Goal: Task Accomplishment & Management: Manage account settings

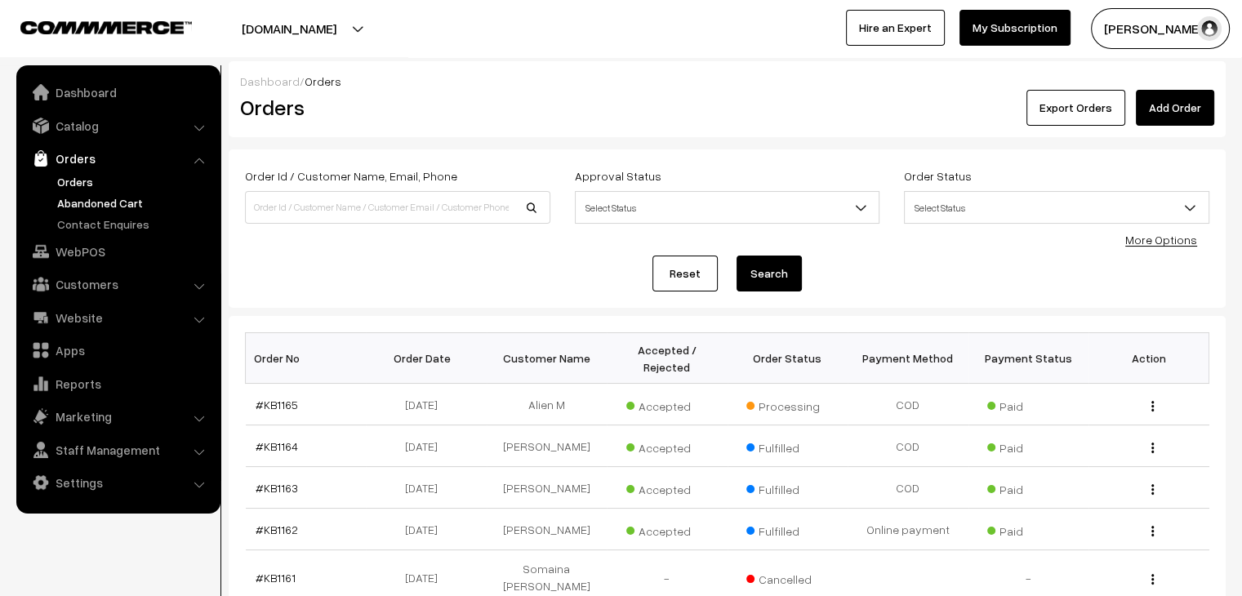
click at [118, 200] on link "Abandoned Cart" at bounding box center [134, 202] width 162 height 17
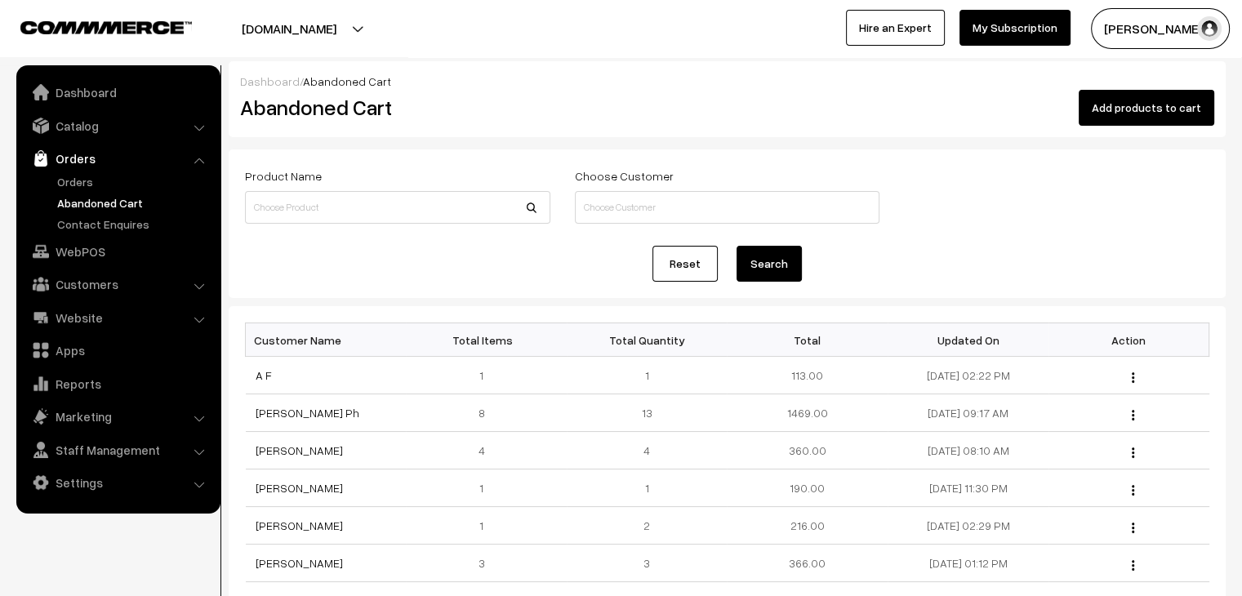
scroll to position [52, 0]
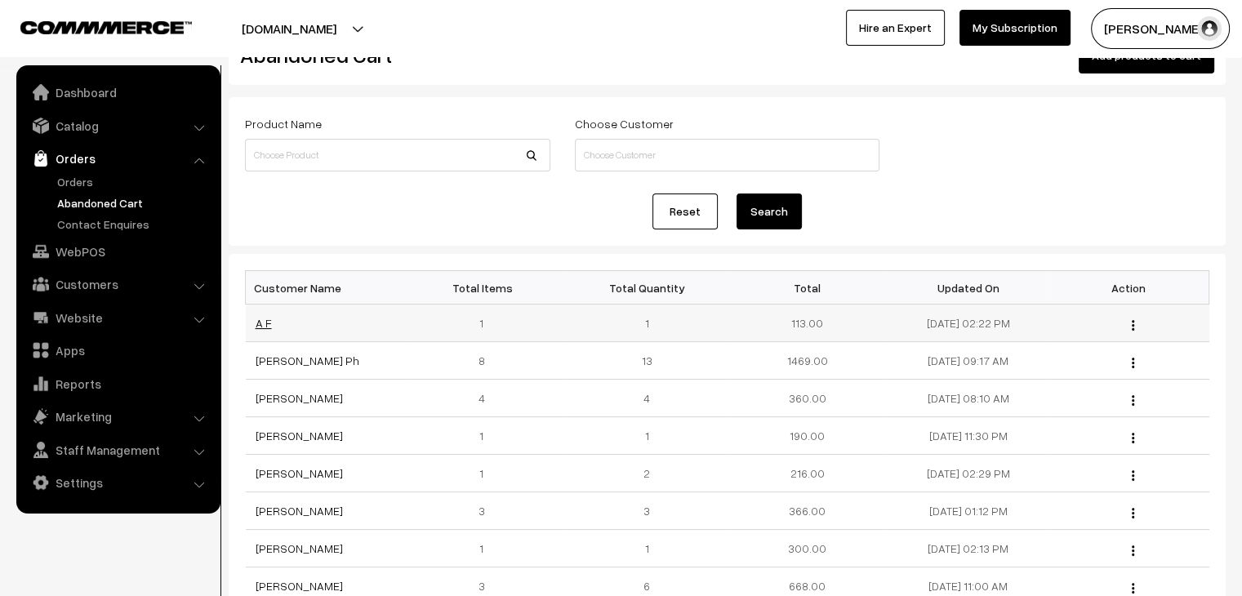
click at [270, 319] on link "A F" at bounding box center [264, 323] width 16 height 14
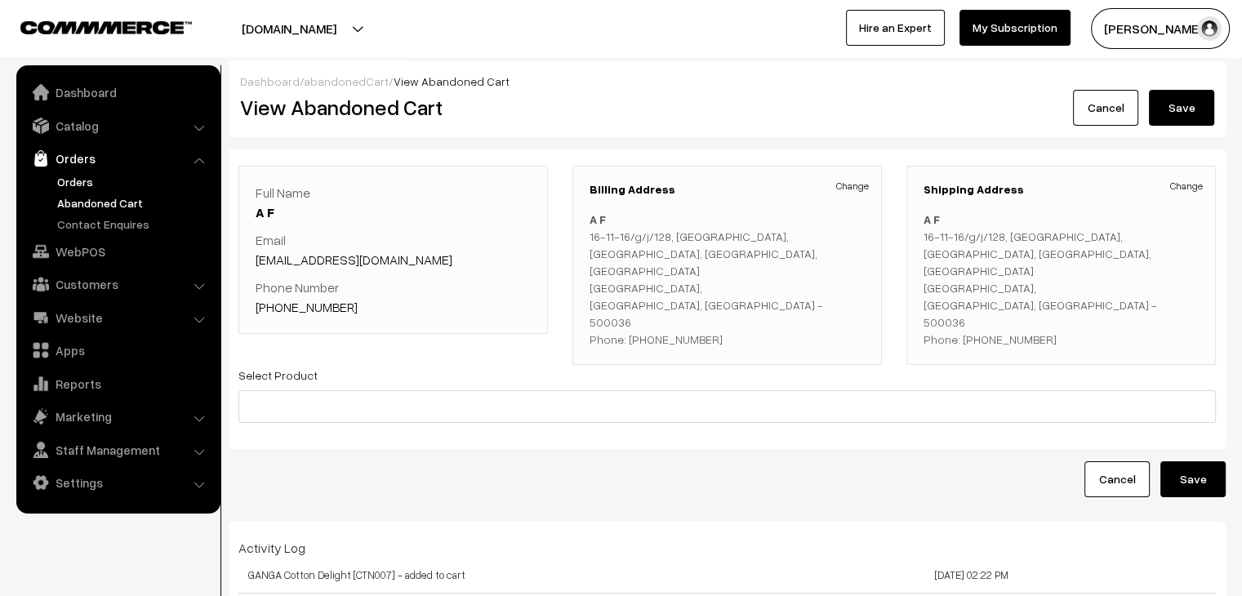
click at [98, 182] on link "Orders" at bounding box center [134, 181] width 162 height 17
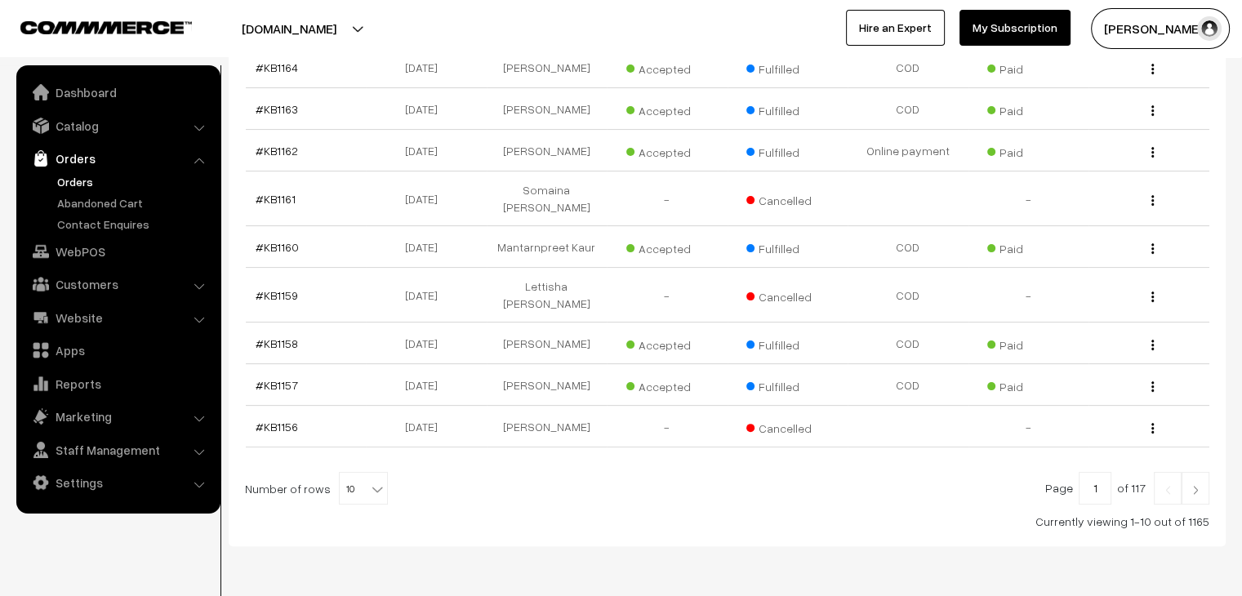
scroll to position [403, 0]
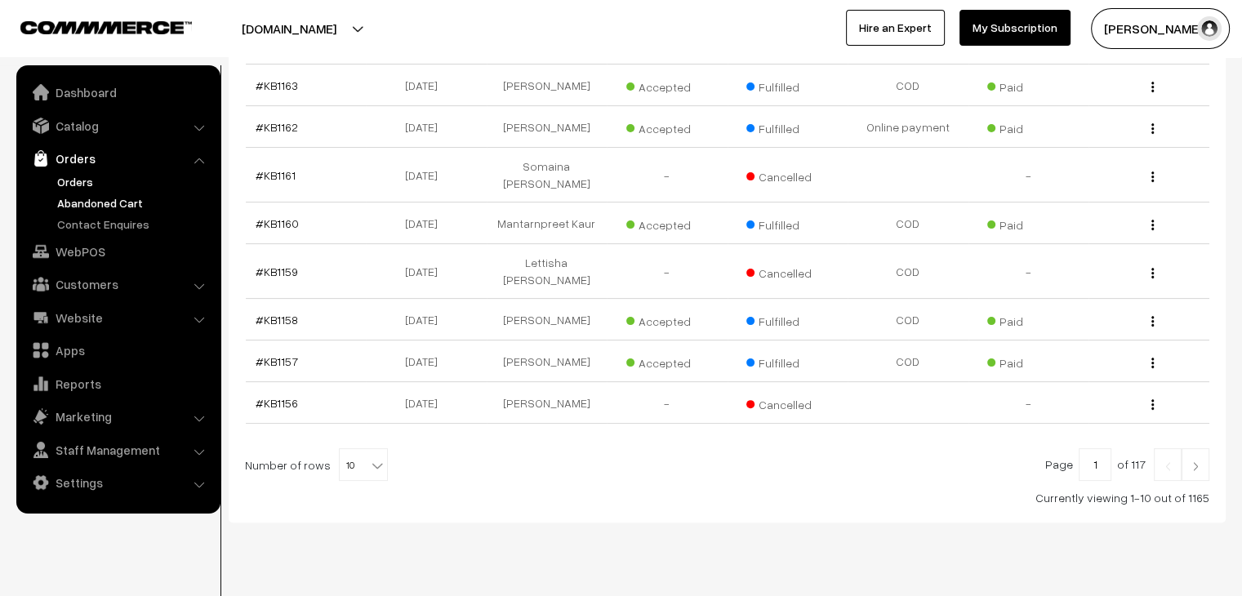
click at [130, 199] on link "Abandoned Cart" at bounding box center [134, 202] width 162 height 17
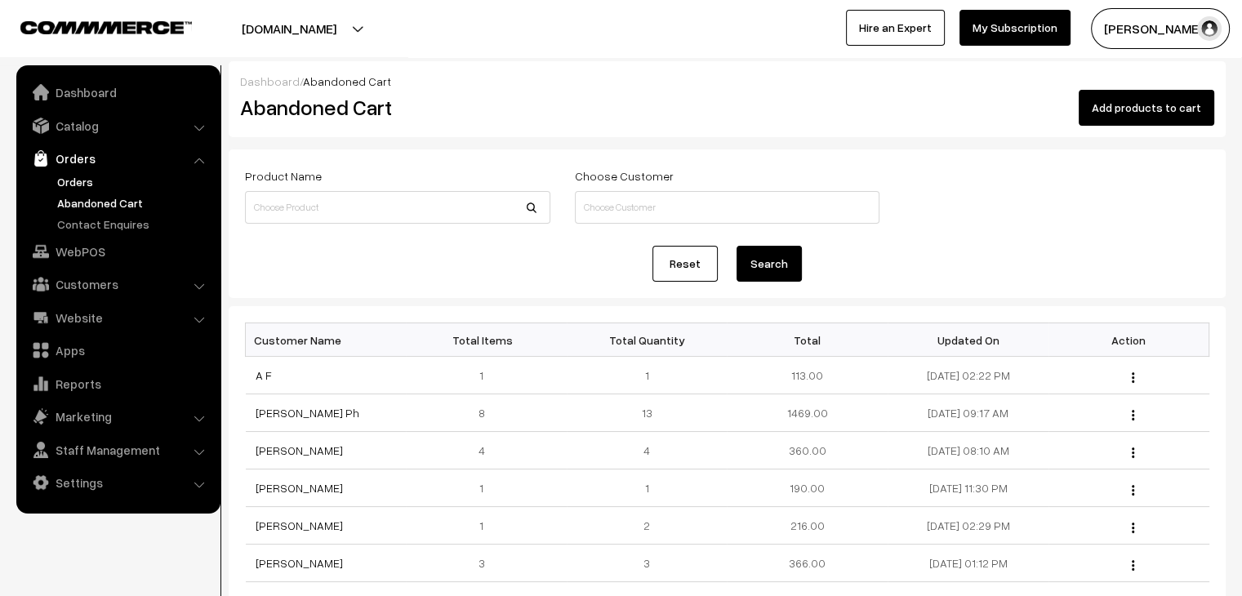
click at [95, 183] on link "Orders" at bounding box center [134, 181] width 162 height 17
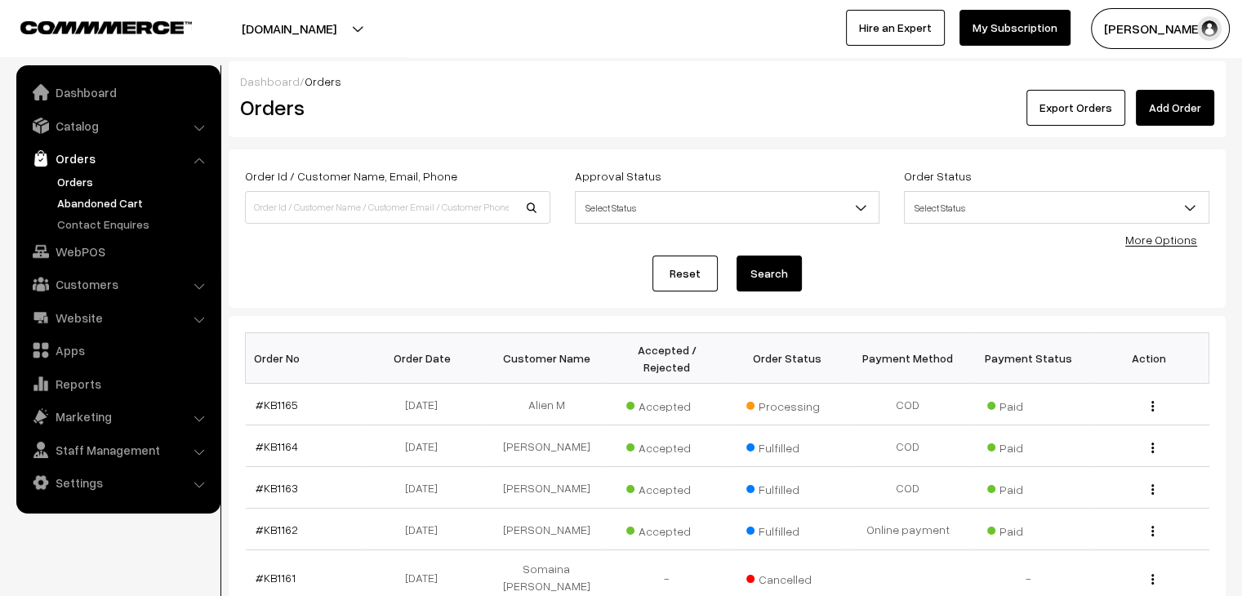
click at [119, 204] on link "Abandoned Cart" at bounding box center [134, 202] width 162 height 17
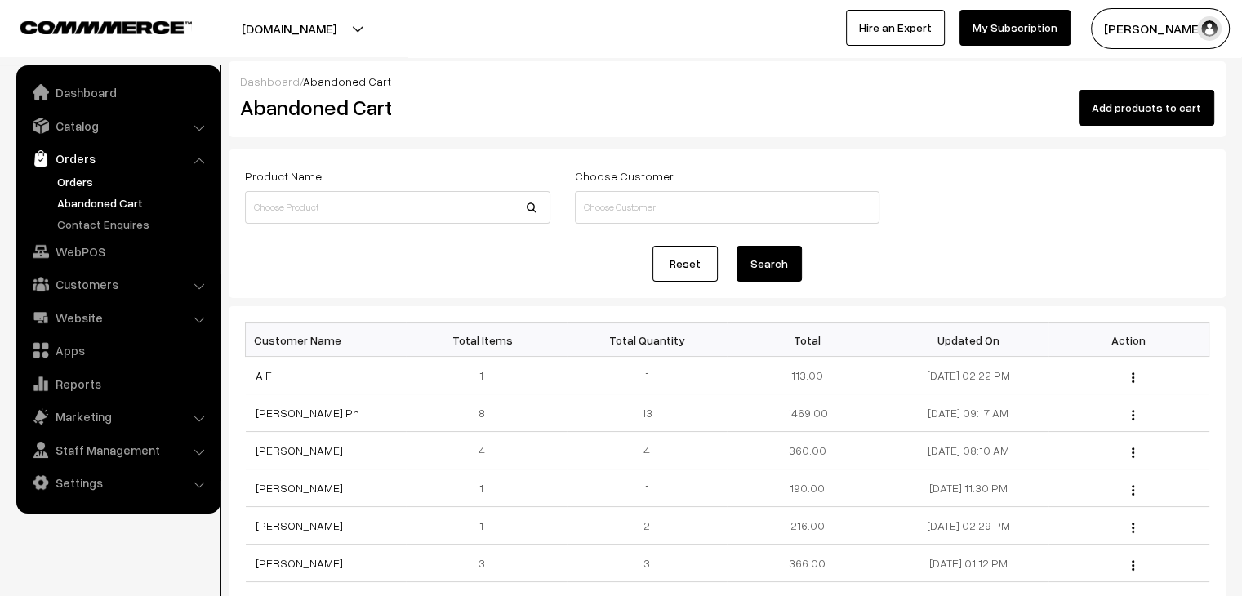
click at [80, 186] on link "Orders" at bounding box center [134, 181] width 162 height 17
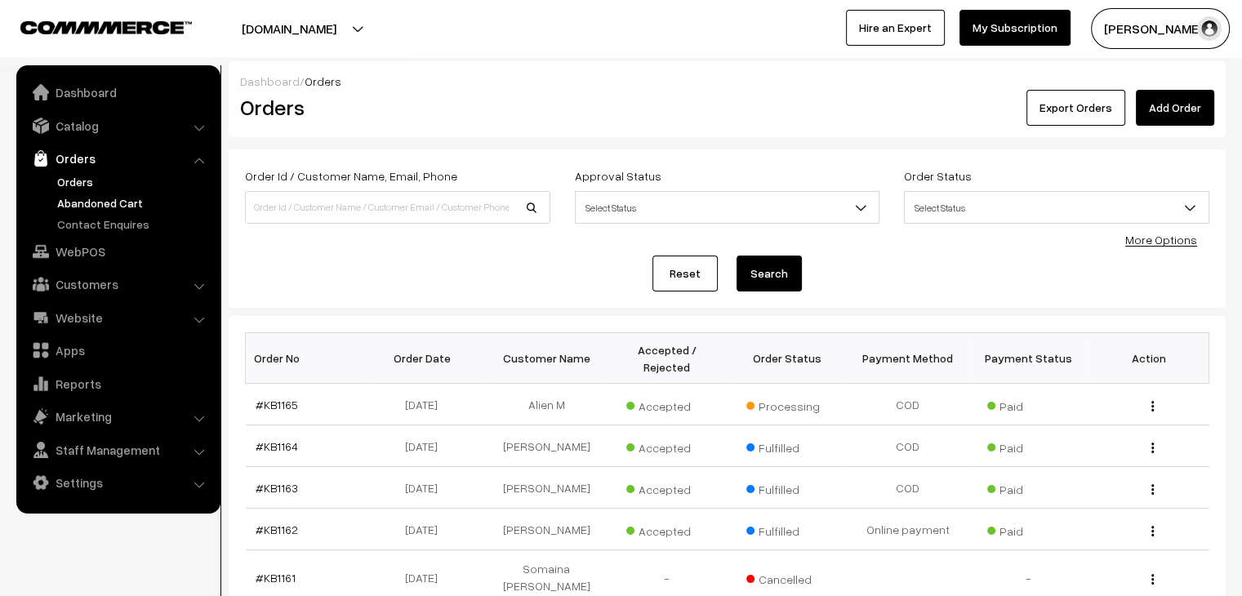
click at [106, 207] on link "Abandoned Cart" at bounding box center [134, 202] width 162 height 17
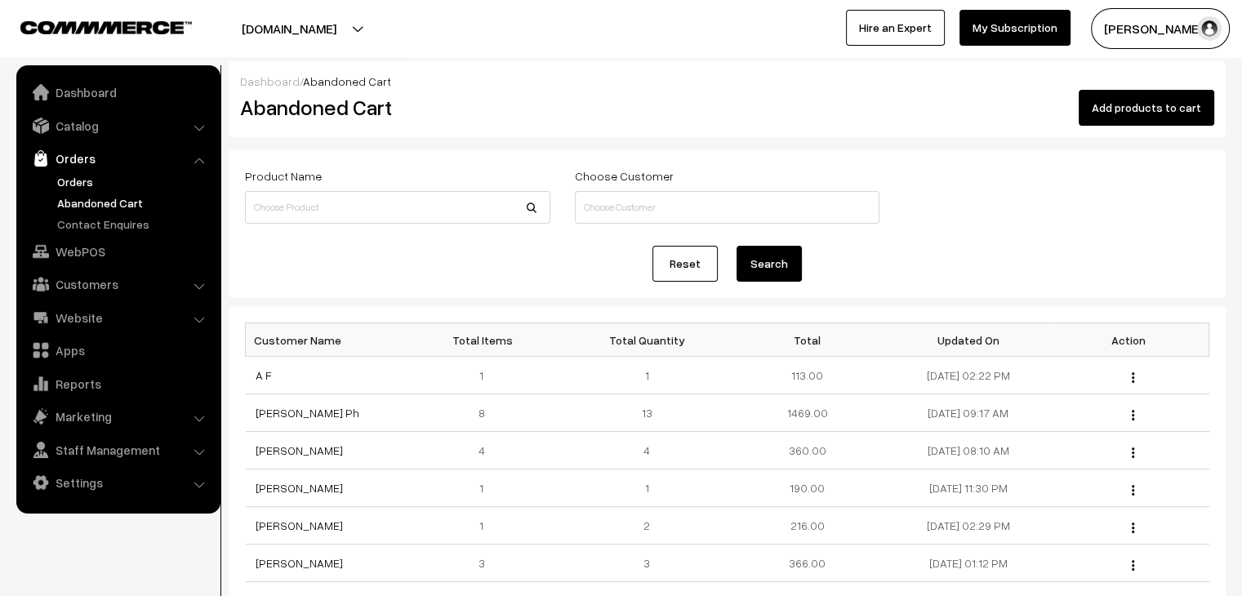
click at [94, 188] on link "Orders" at bounding box center [134, 181] width 162 height 17
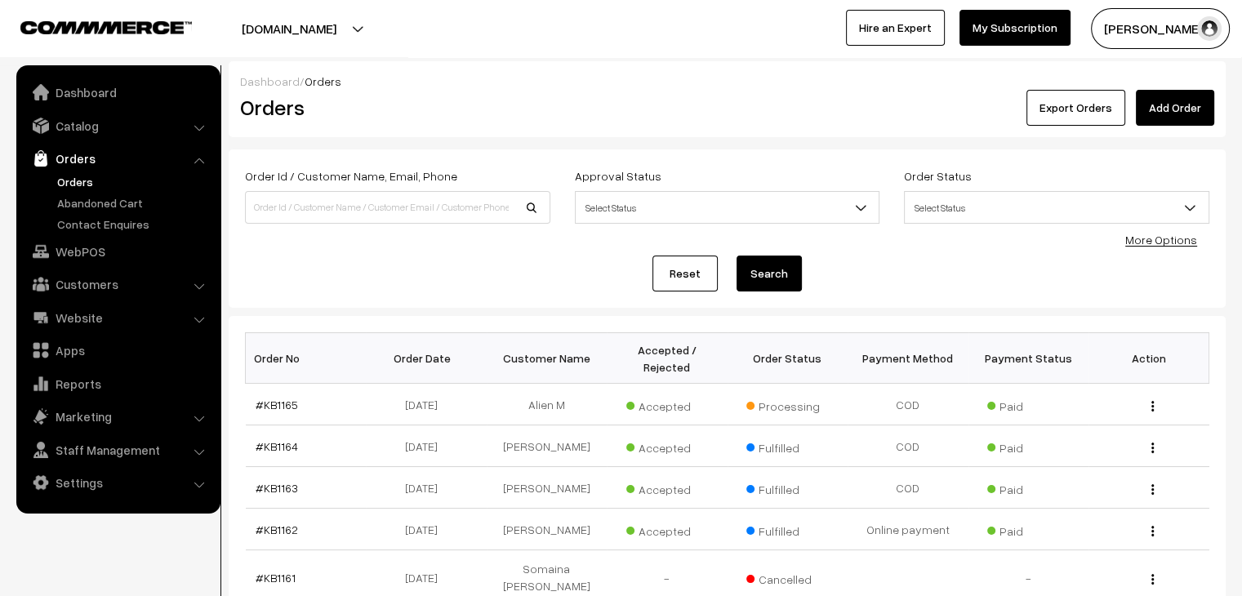
click at [81, 182] on link "Orders" at bounding box center [134, 181] width 162 height 17
click at [91, 204] on link "Abandoned Cart" at bounding box center [134, 202] width 162 height 17
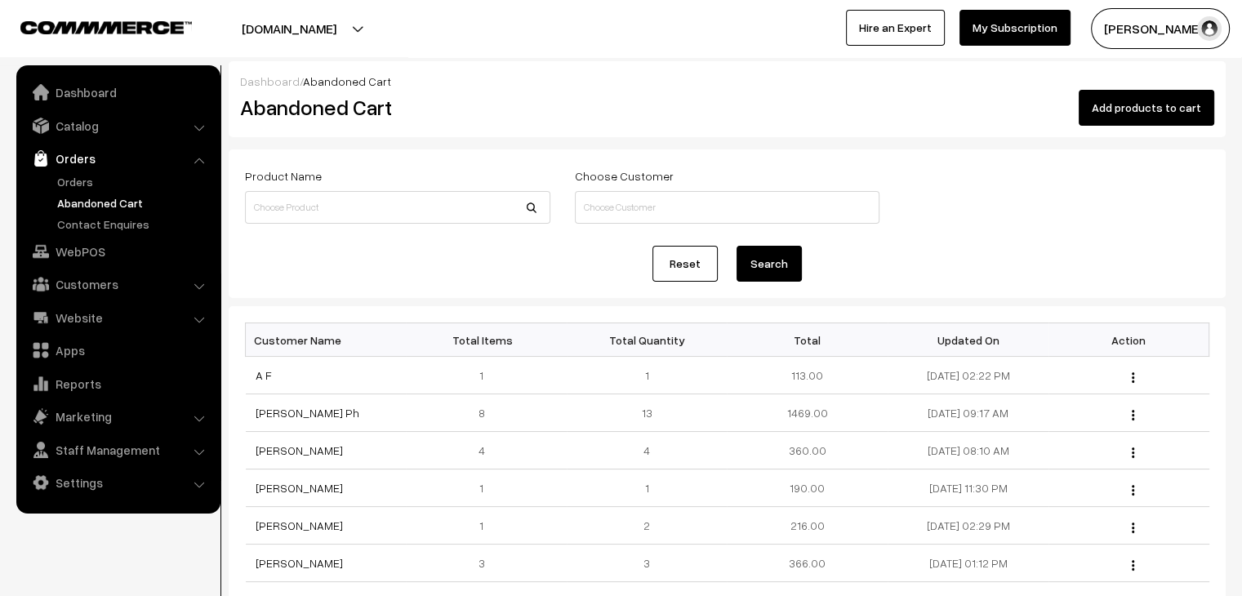
click at [97, 195] on link "Abandoned Cart" at bounding box center [134, 202] width 162 height 17
click at [83, 177] on link "Orders" at bounding box center [134, 181] width 162 height 17
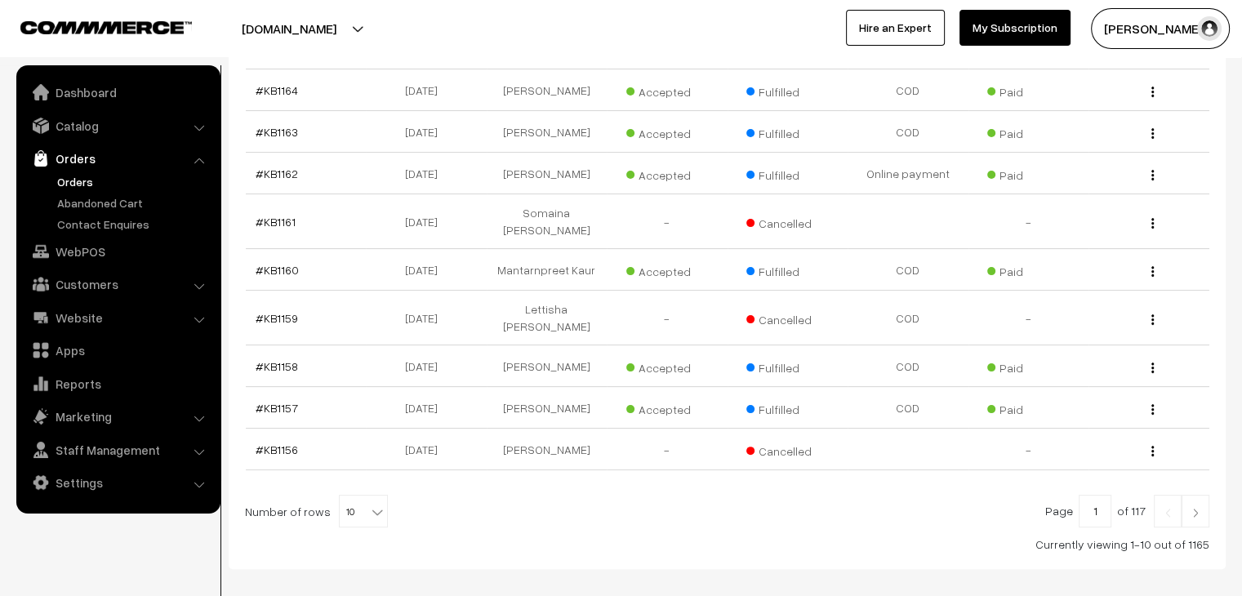
scroll to position [363, 0]
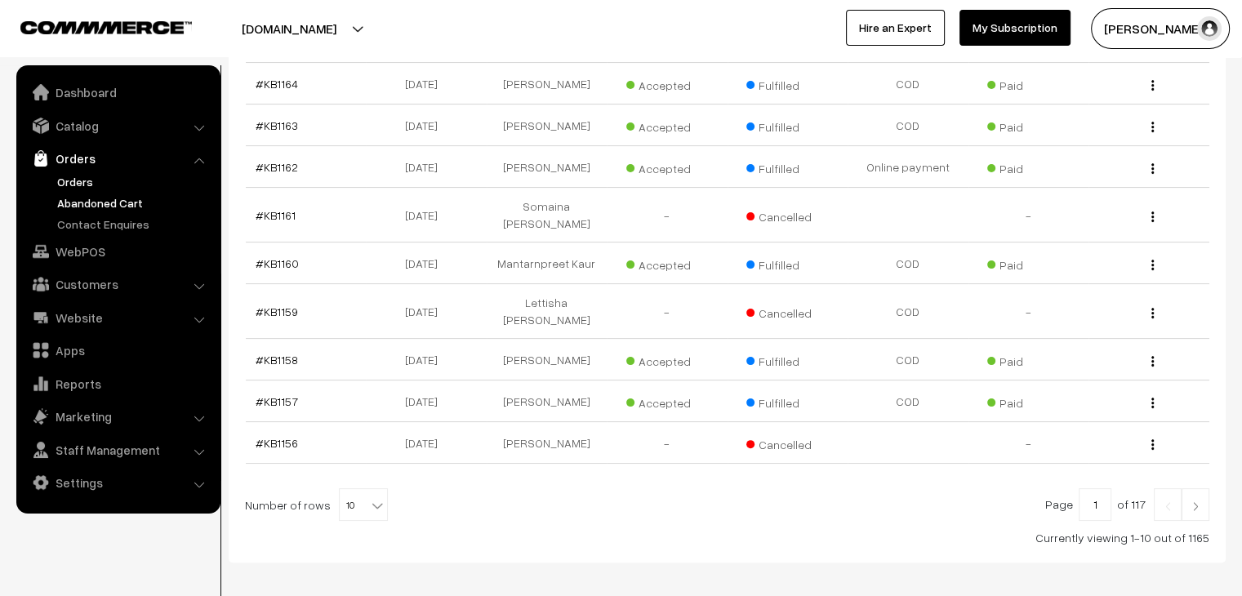
click at [135, 202] on link "Abandoned Cart" at bounding box center [134, 202] width 162 height 17
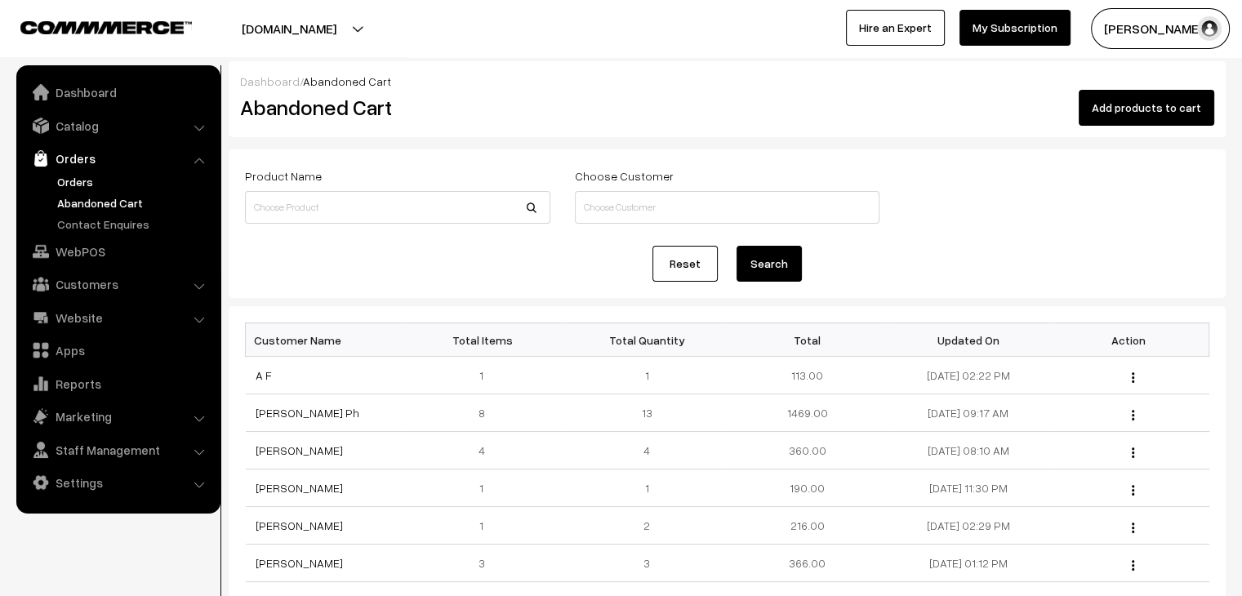
click at [91, 183] on link "Orders" at bounding box center [134, 181] width 162 height 17
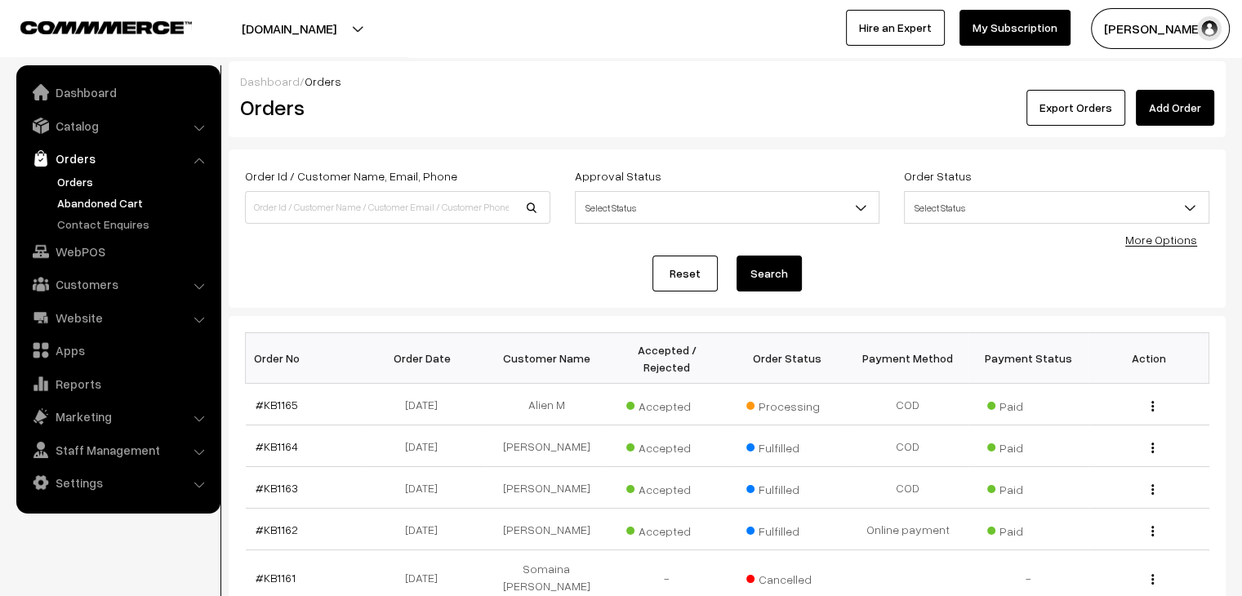
click at [143, 197] on link "Abandoned Cart" at bounding box center [134, 202] width 162 height 17
